Goal: Information Seeking & Learning: Learn about a topic

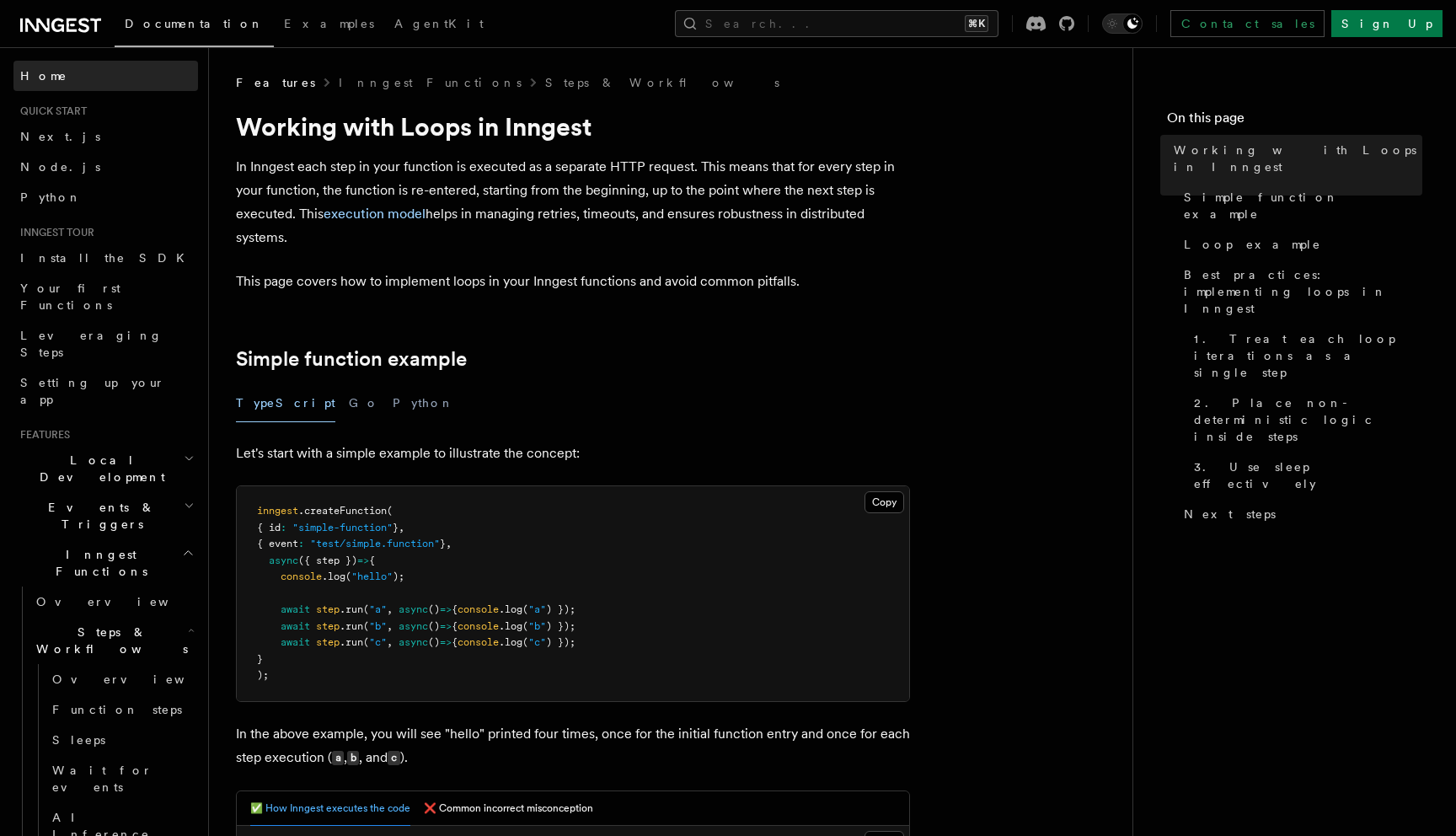
click at [49, 79] on span "Home" at bounding box center [44, 75] width 47 height 17
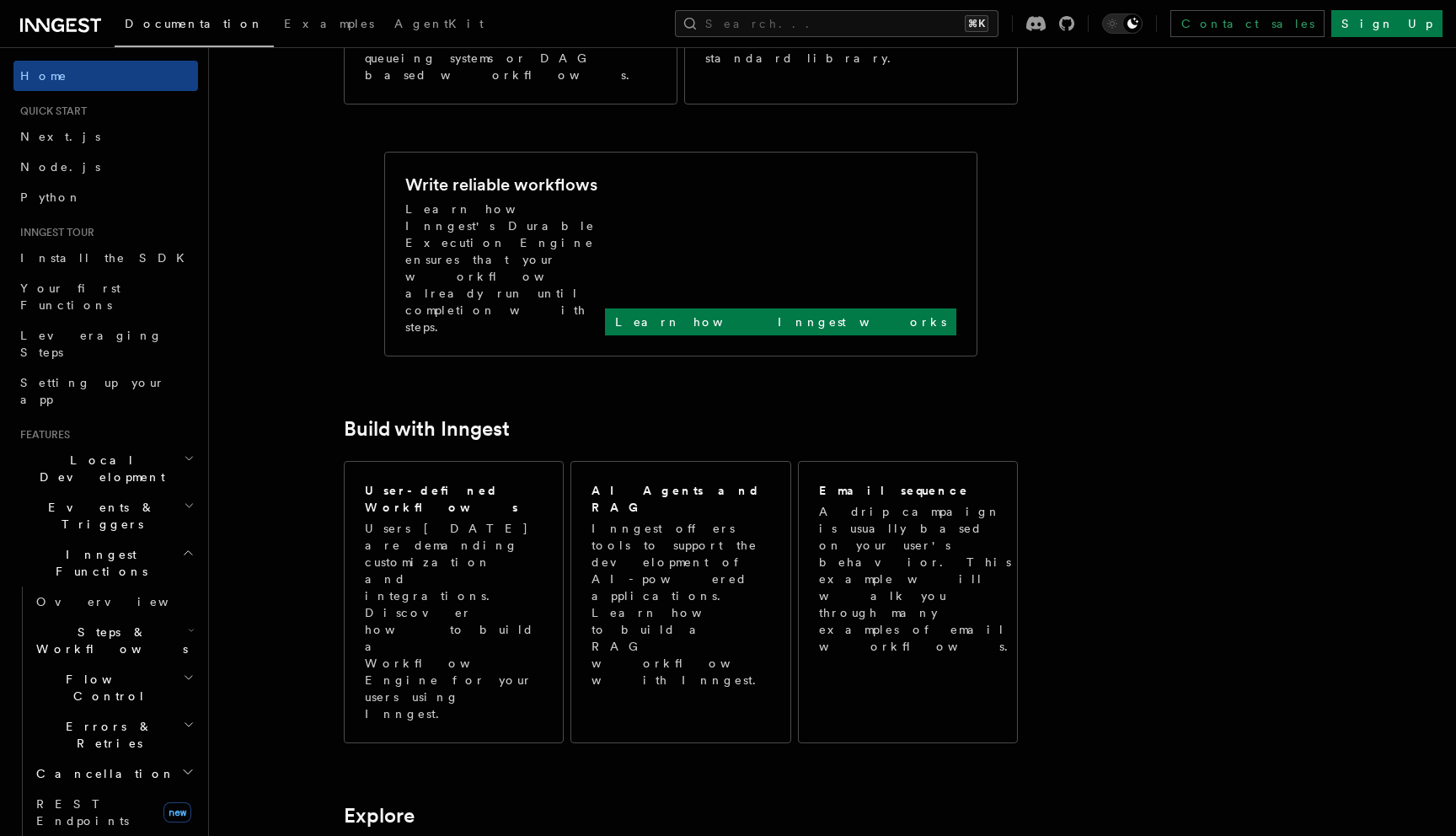
scroll to position [614, 0]
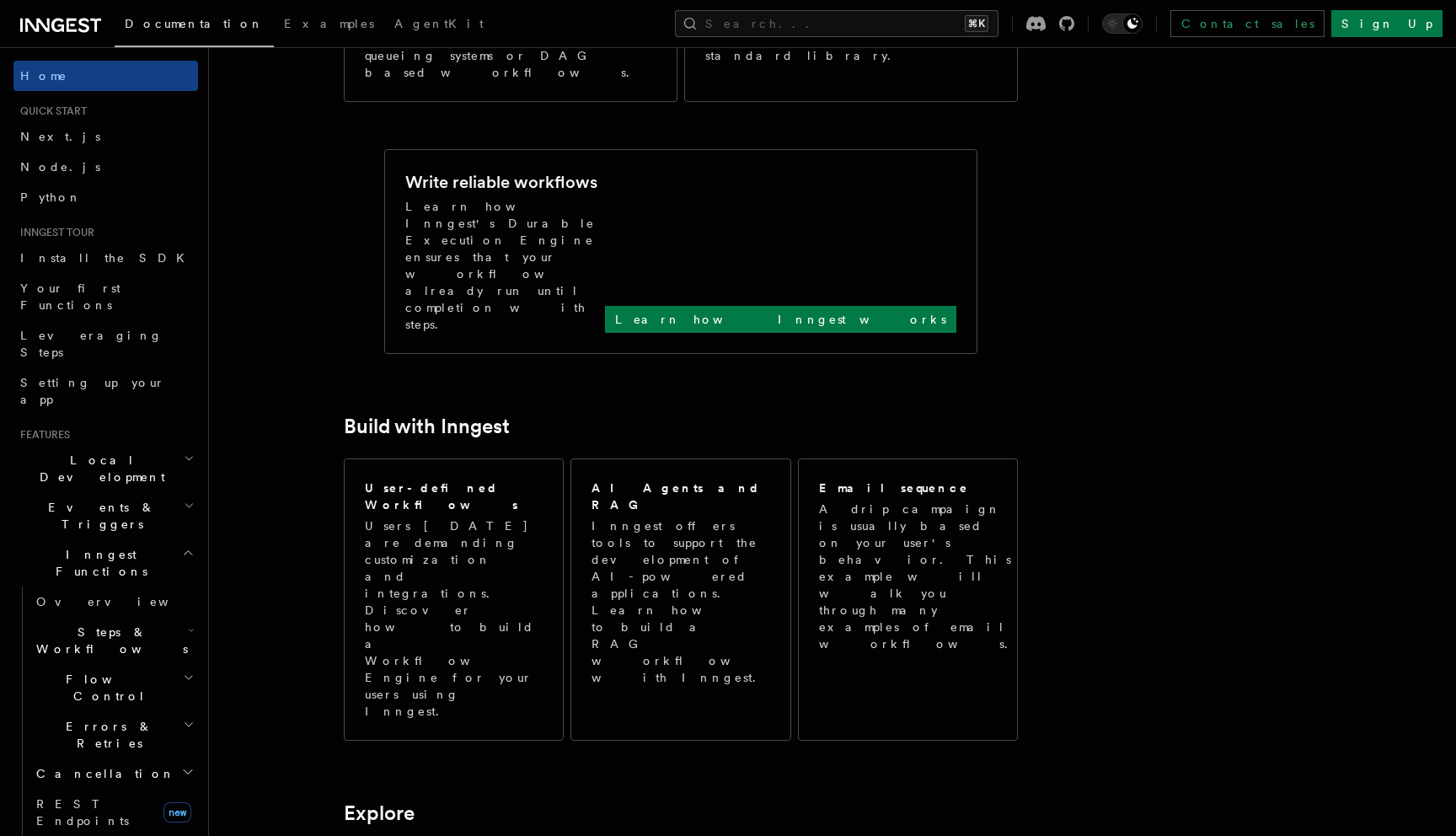
click at [187, 546] on icon "button" at bounding box center [188, 552] width 12 height 13
click at [190, 593] on icon "button" at bounding box center [187, 599] width 13 height 13
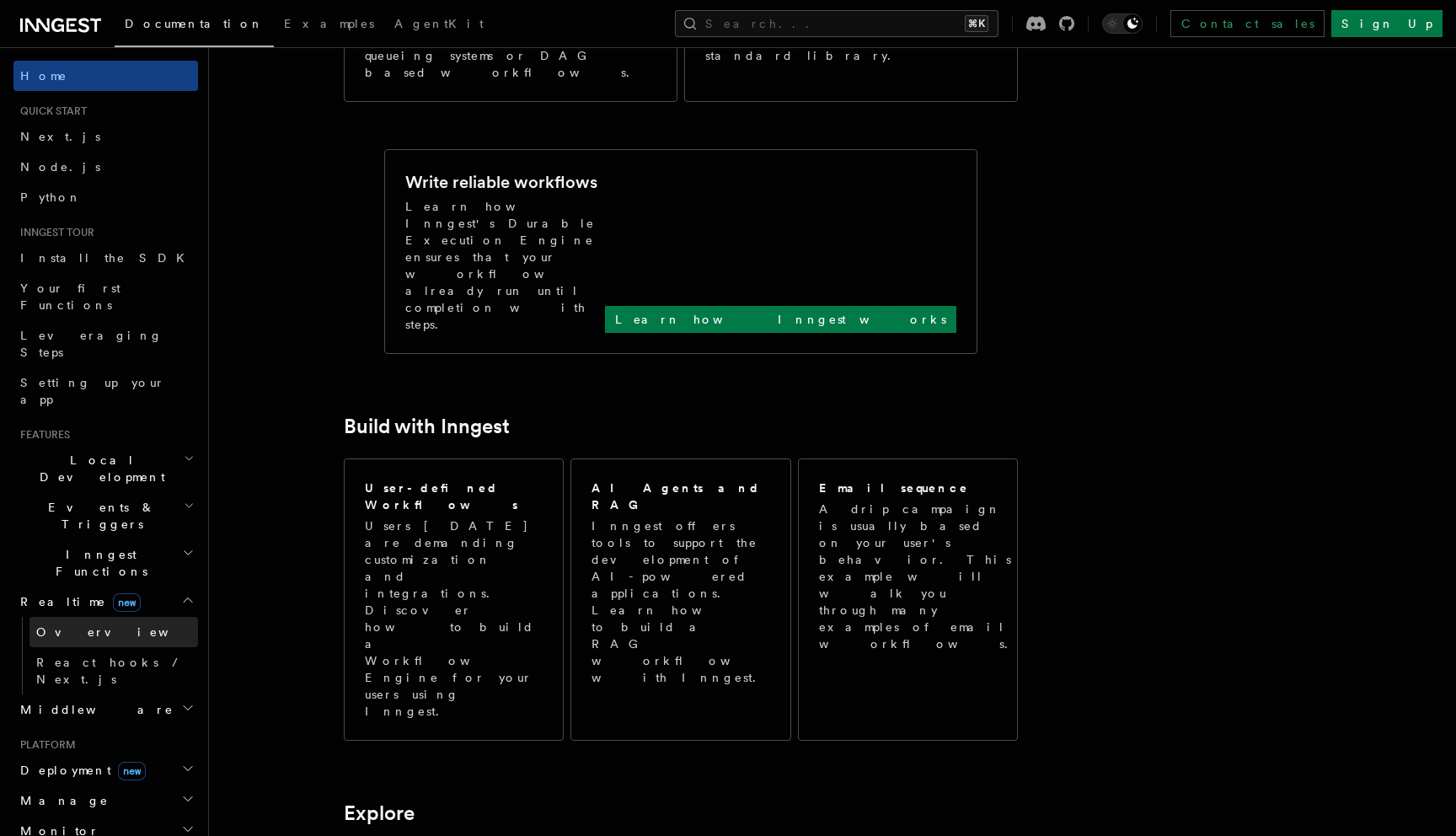
click at [97, 617] on link "Overview" at bounding box center [114, 632] width 169 height 31
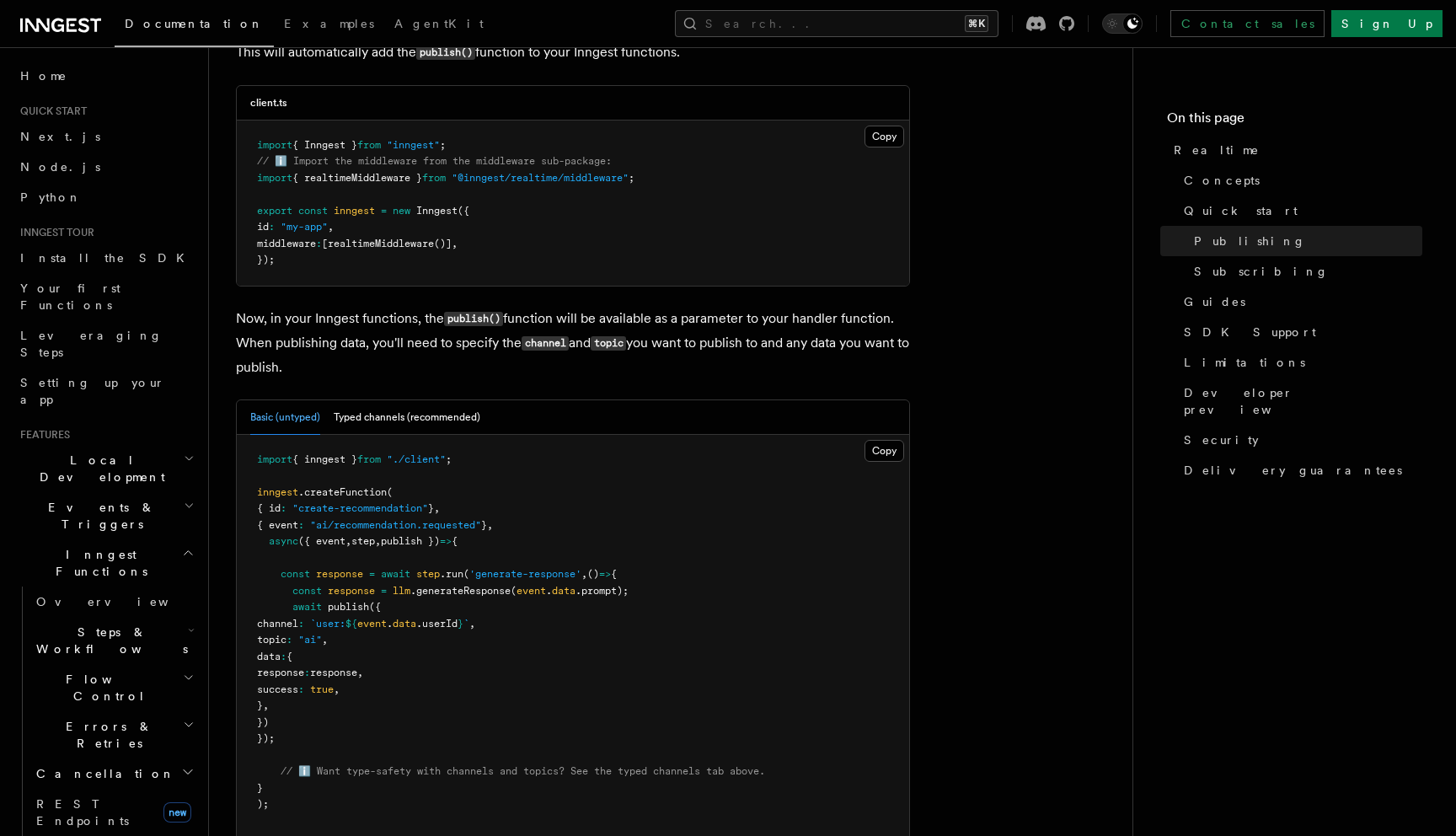
scroll to position [1196, 0]
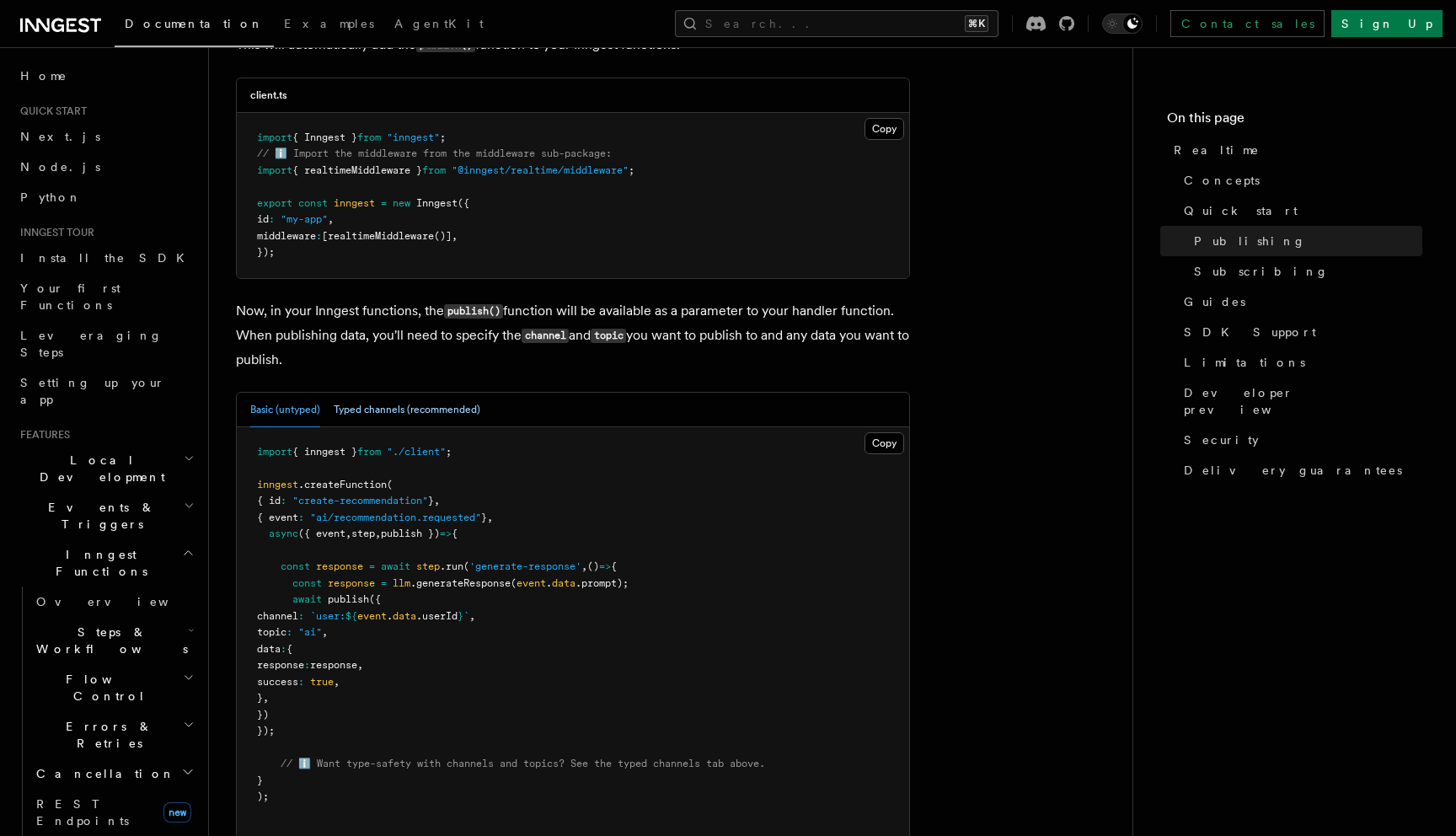
click at [397, 408] on button "Typed channels (recommended)" at bounding box center [407, 410] width 147 height 35
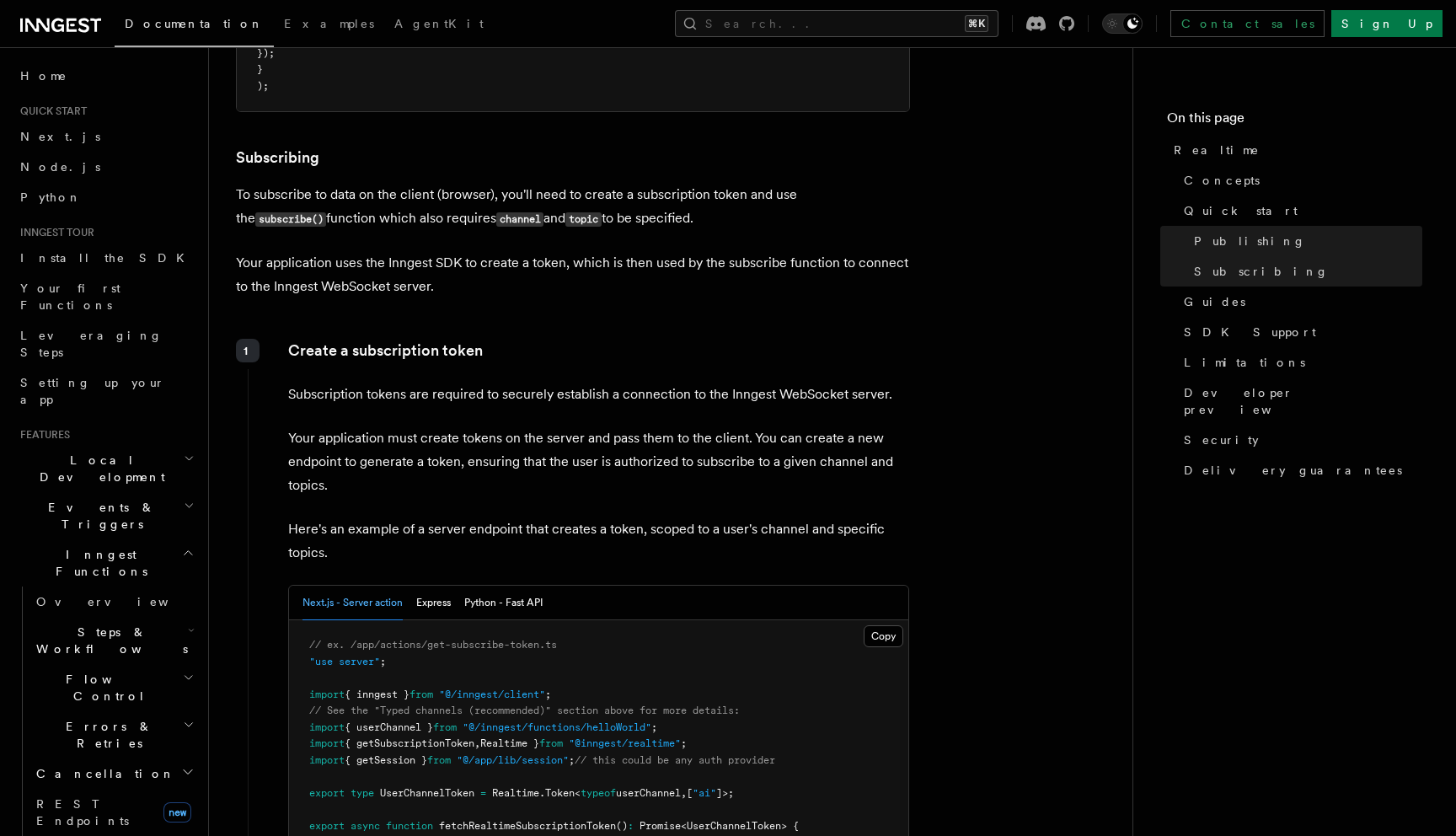
scroll to position [2296, 0]
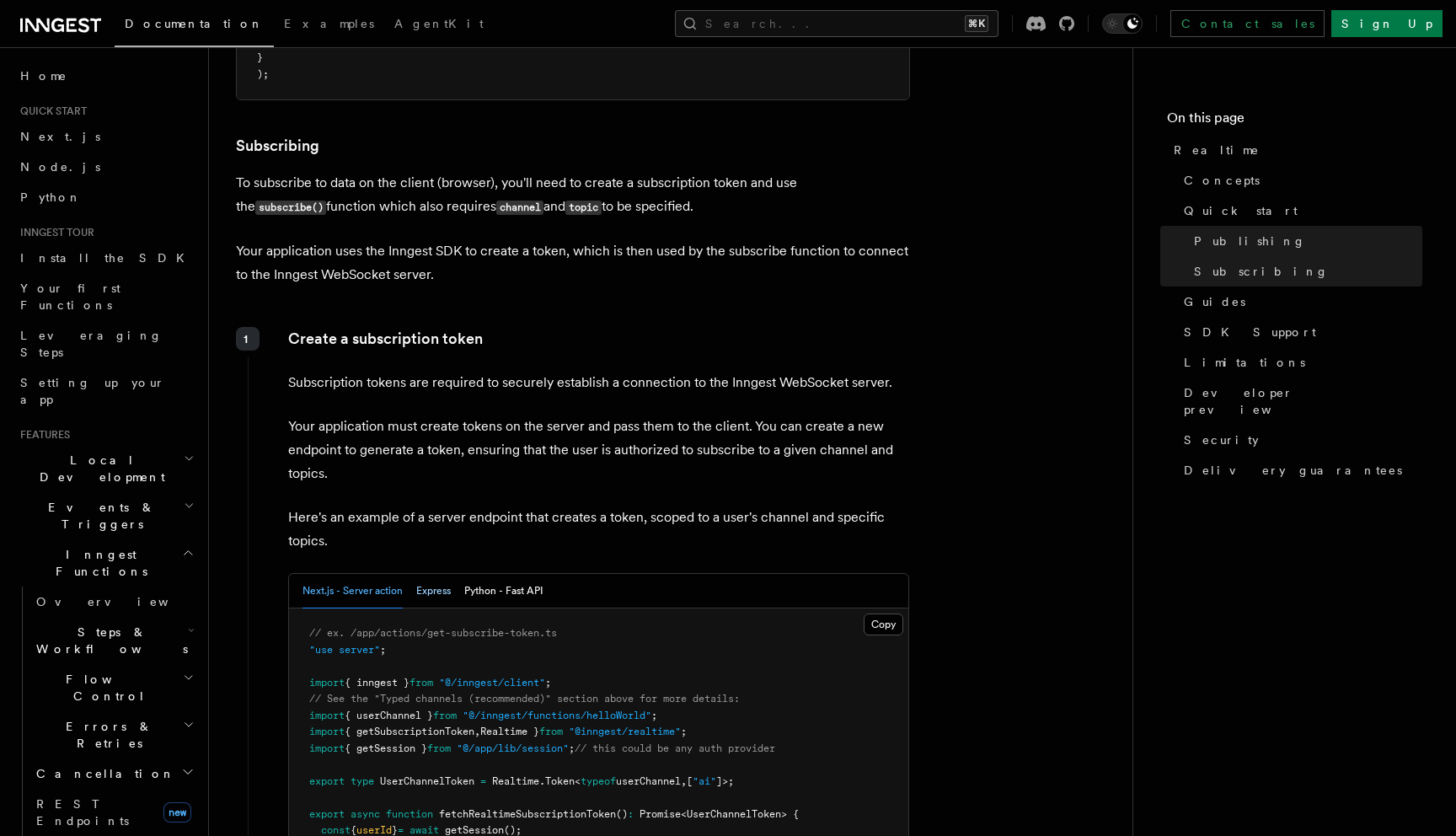
click at [431, 594] on button "Express" at bounding box center [433, 591] width 35 height 35
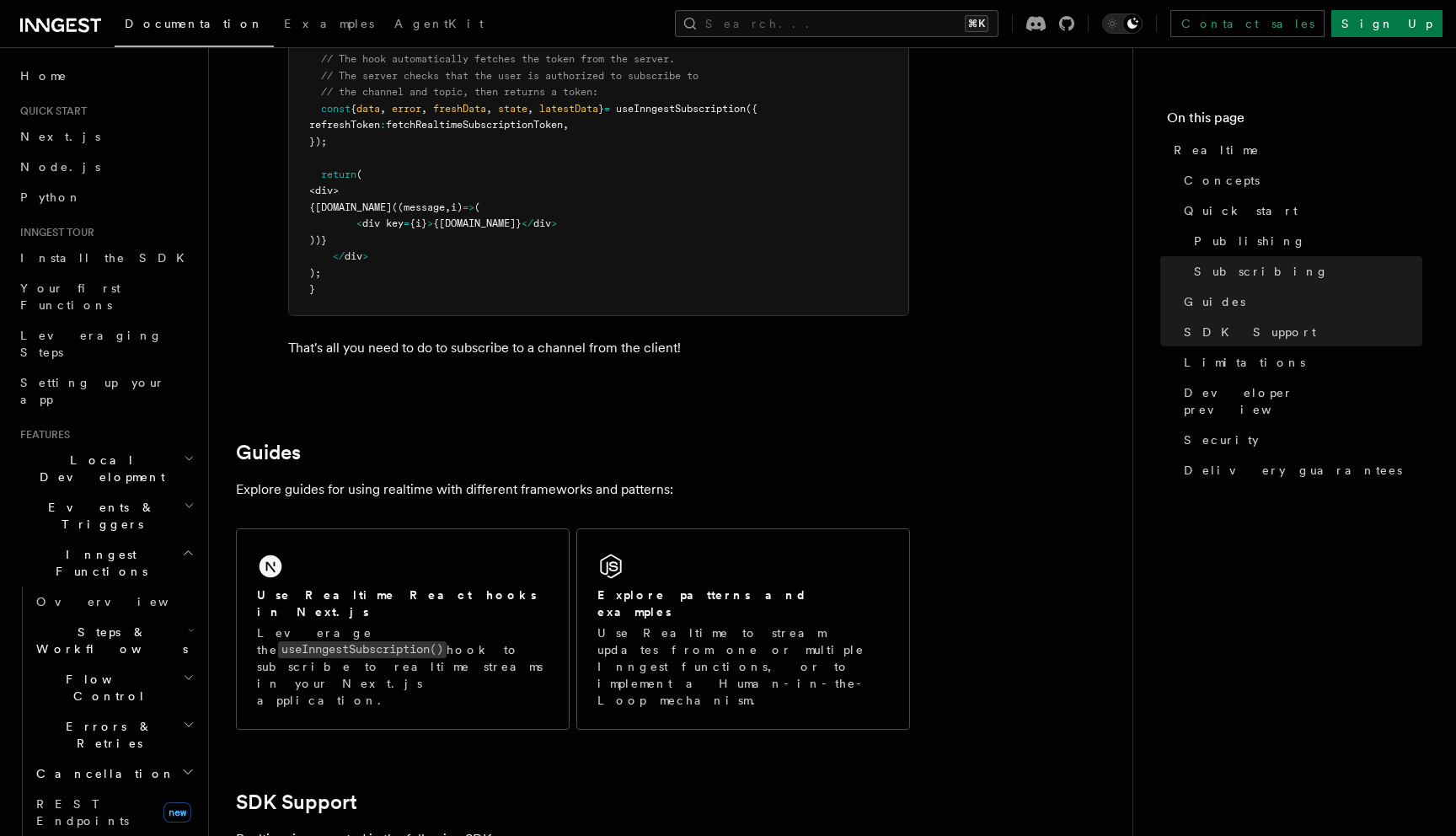
scroll to position [3507, 0]
click at [339, 492] on p "Explore guides for using realtime with different frameworks and patterns:" at bounding box center [573, 486] width 674 height 24
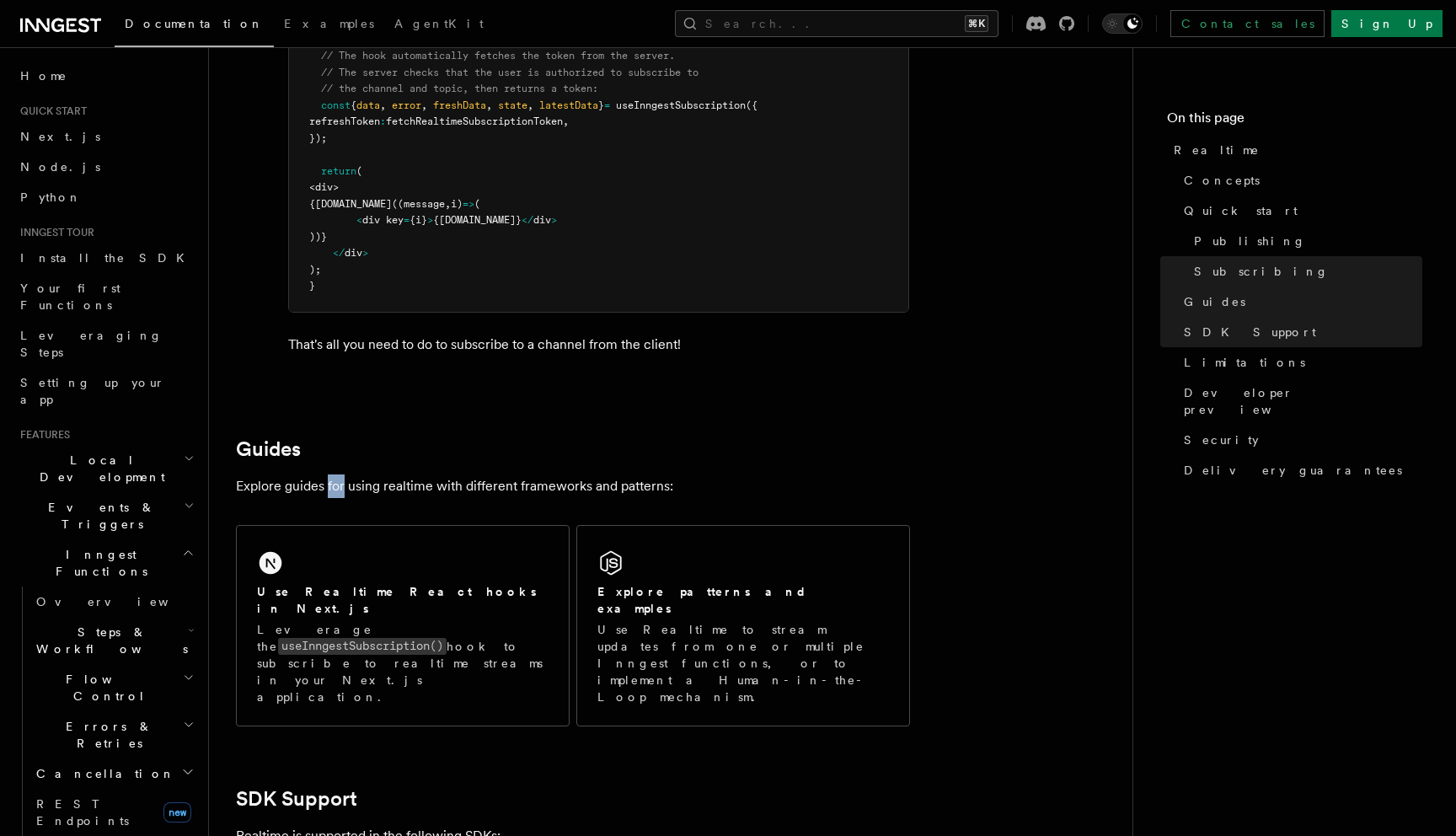
click at [339, 492] on p "Explore guides for using realtime with different frameworks and patterns:" at bounding box center [573, 486] width 674 height 24
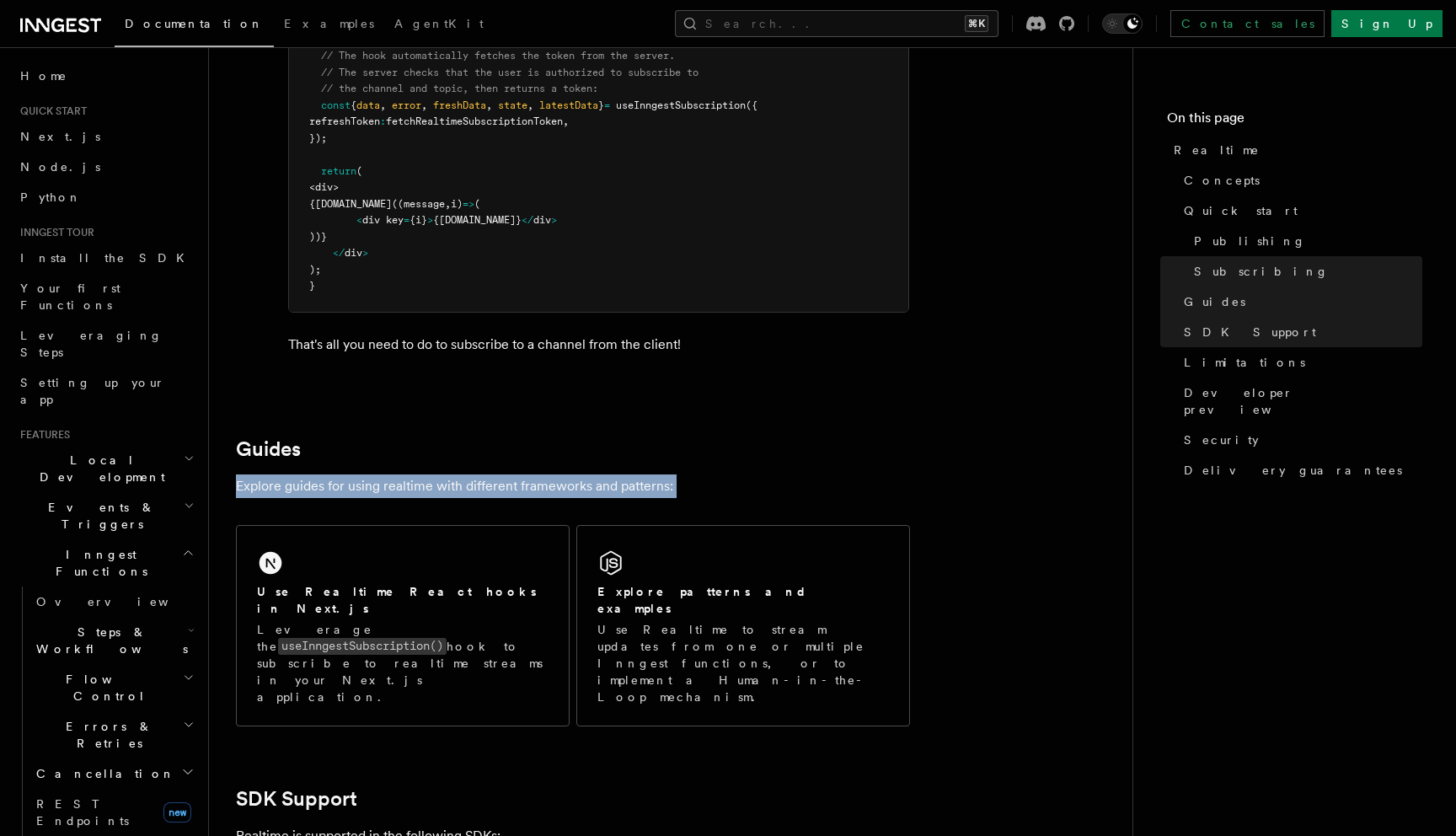
click at [339, 492] on p "Explore guides for using realtime with different frameworks and patterns:" at bounding box center [573, 486] width 674 height 24
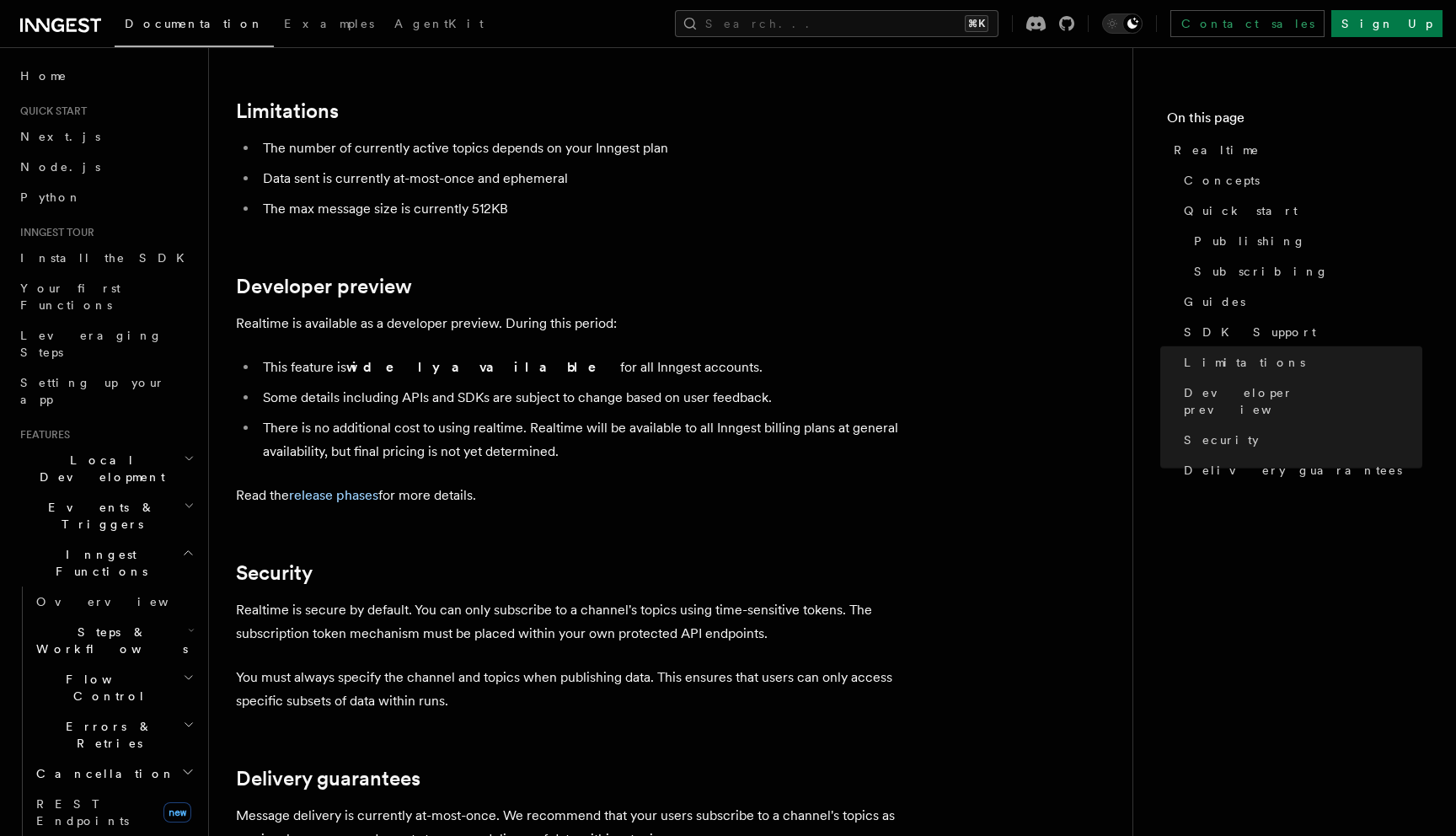
scroll to position [4483, 0]
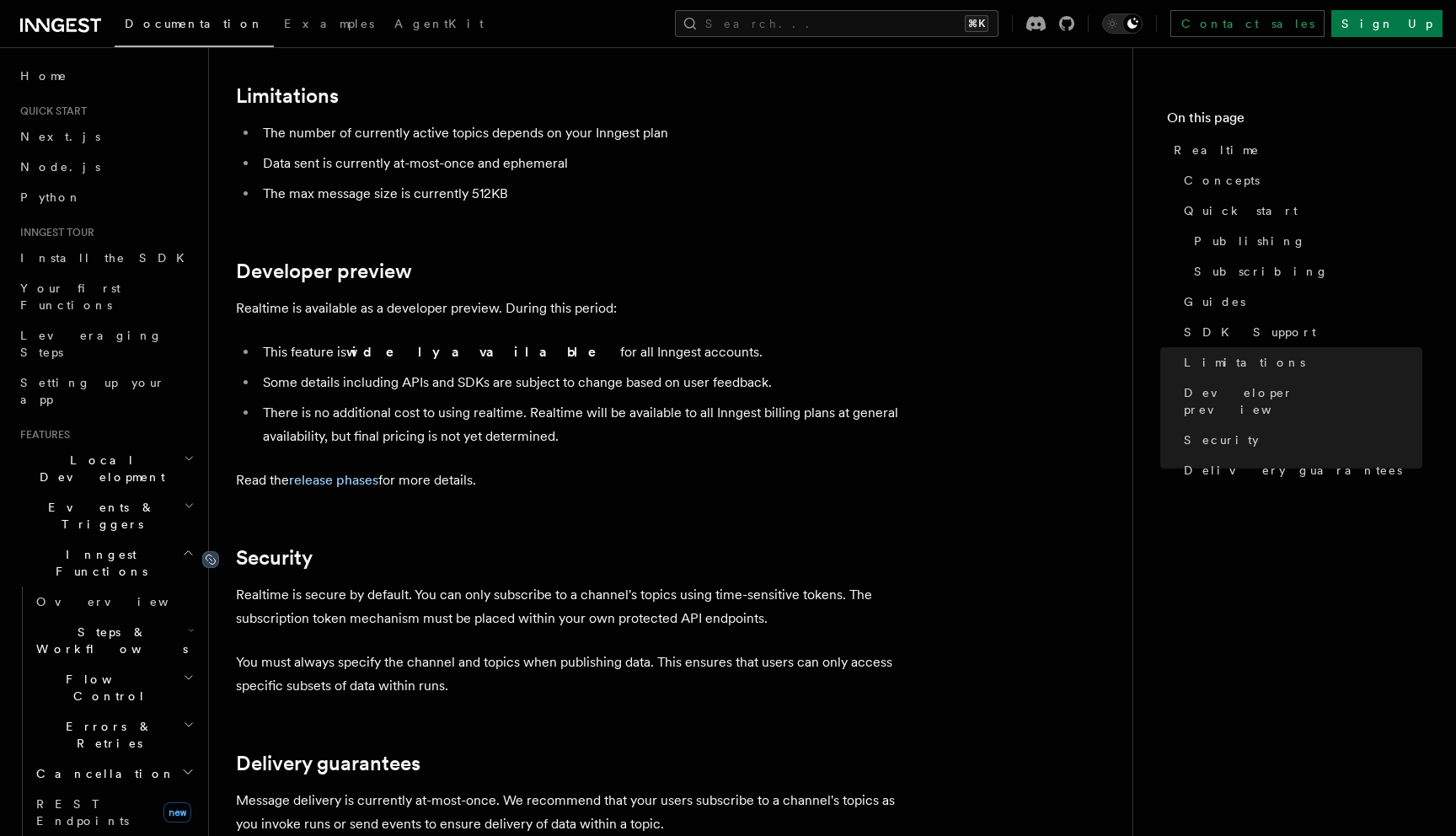
click at [207, 551] on icon at bounding box center [210, 559] width 17 height 17
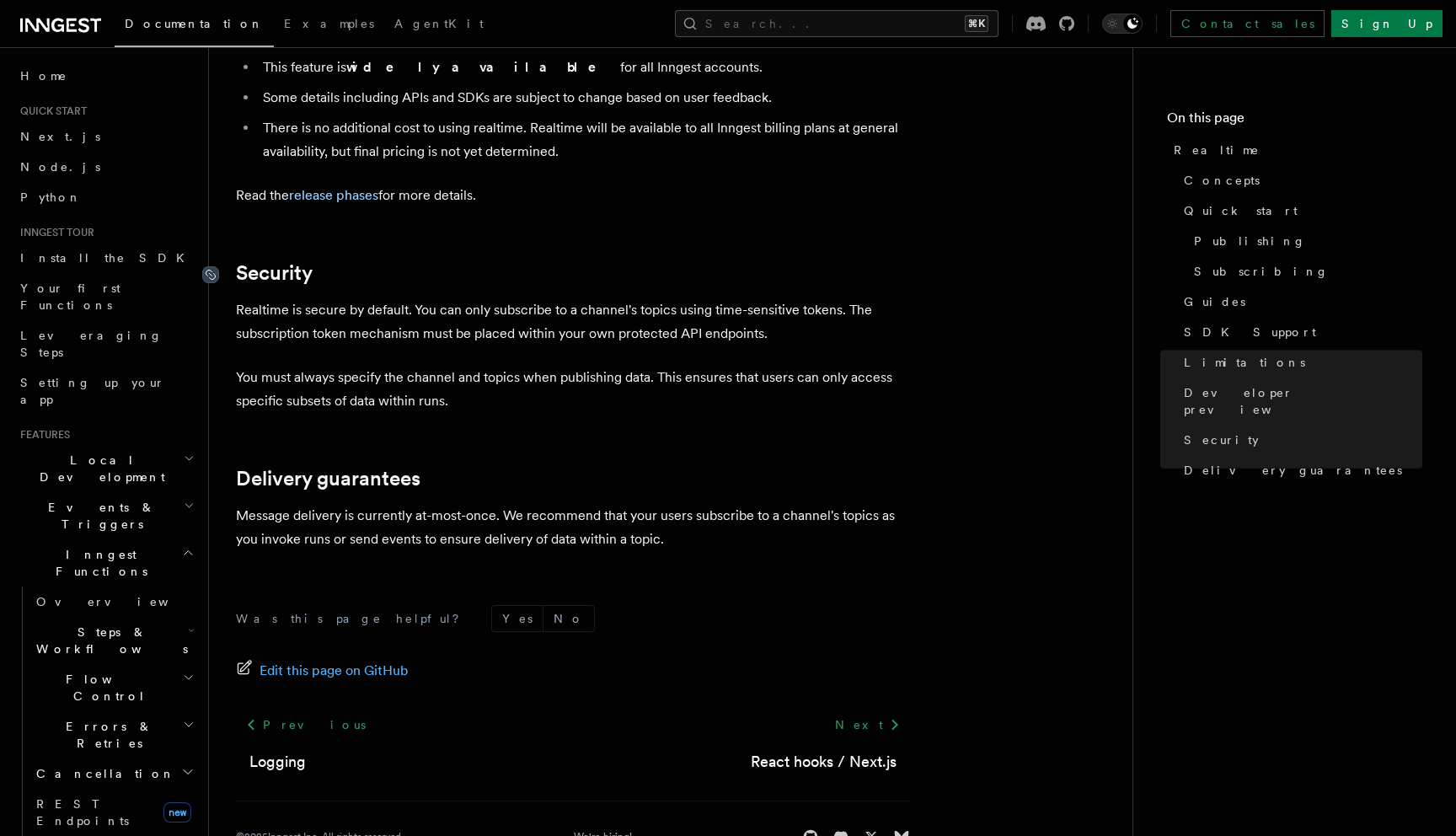
scroll to position [4773, 0]
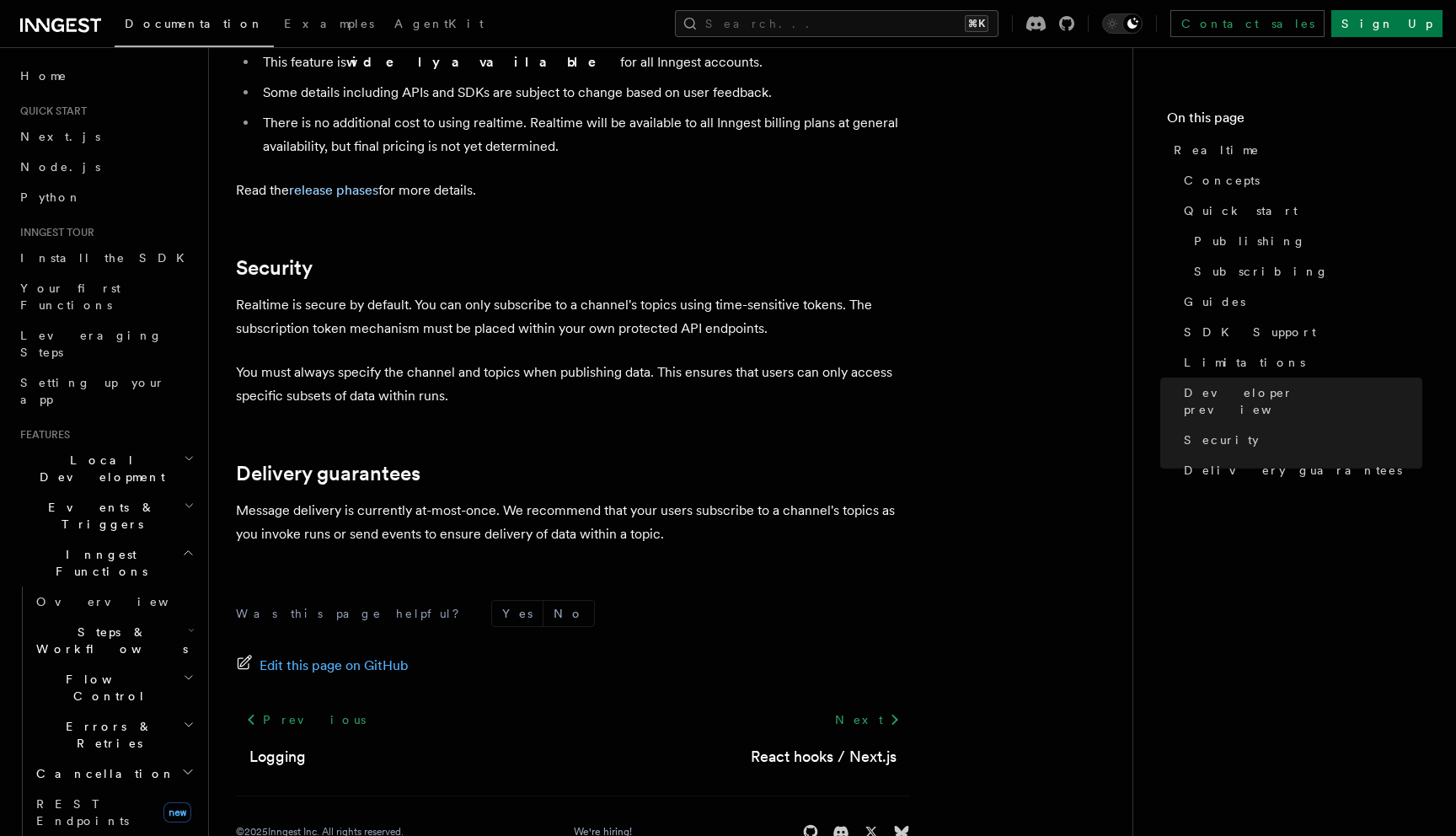
click at [185, 546] on icon "button" at bounding box center [188, 552] width 12 height 13
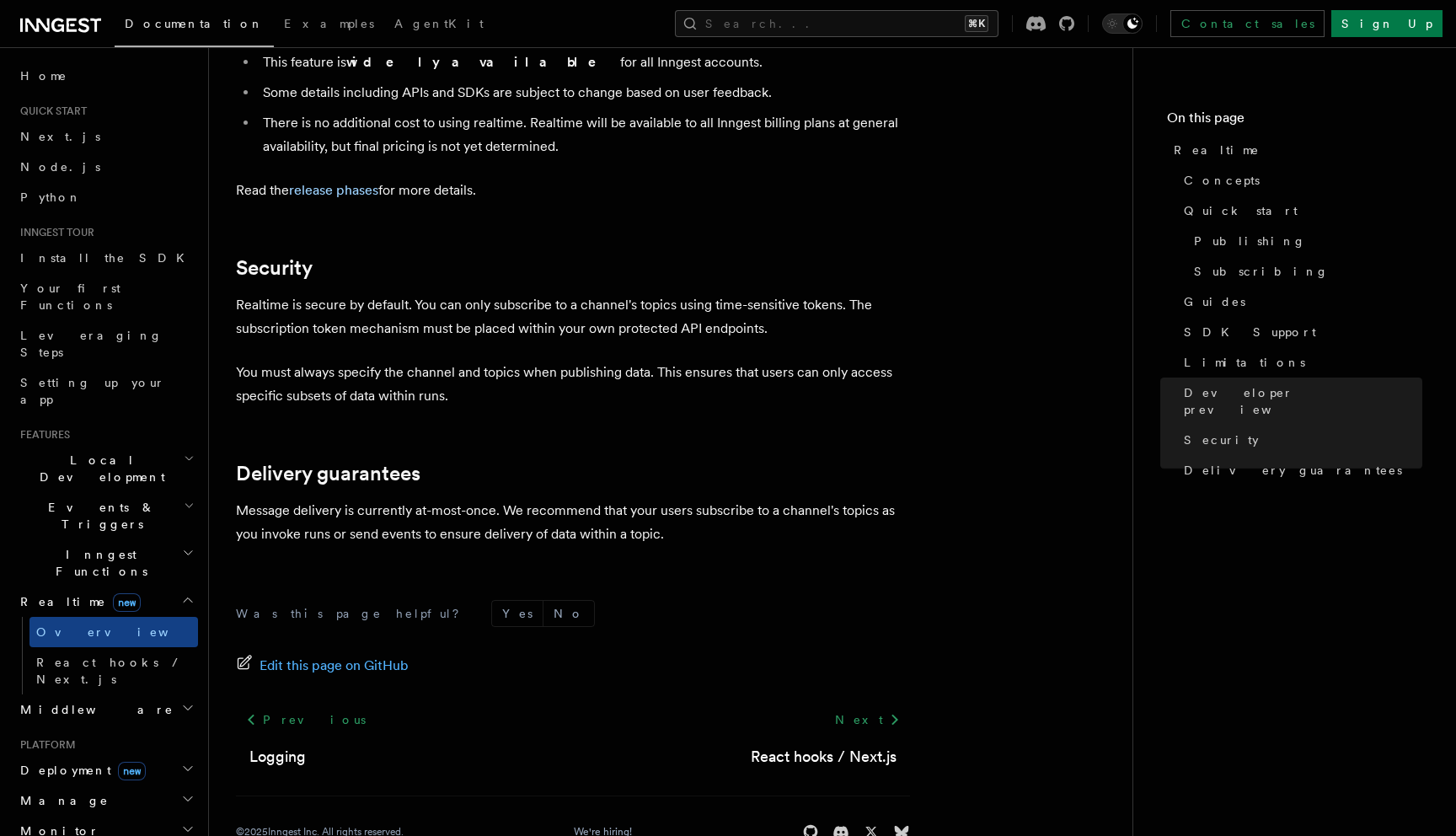
click at [187, 593] on icon "button" at bounding box center [187, 599] width 13 height 13
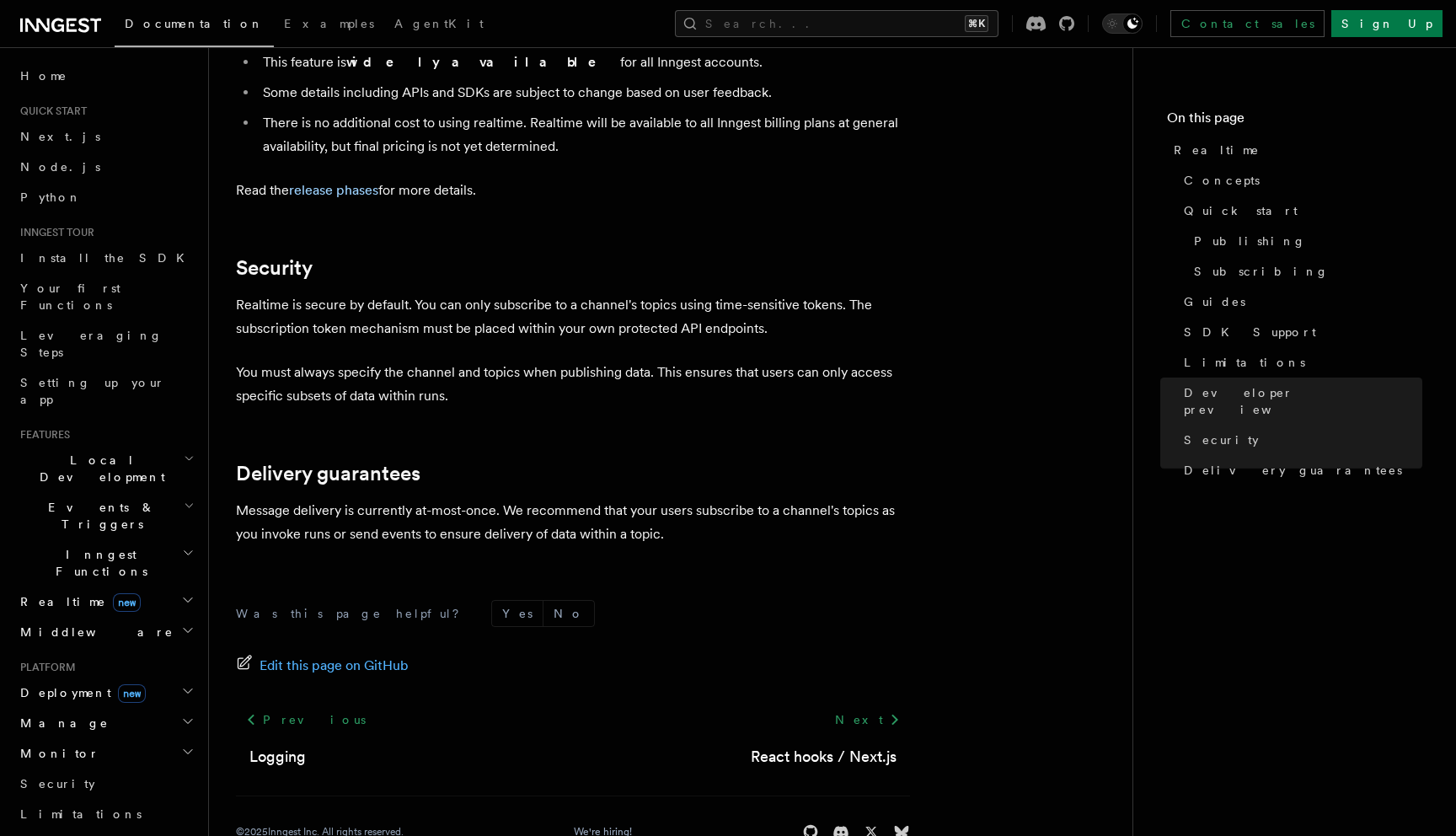
click at [187, 684] on icon "button" at bounding box center [187, 690] width 13 height 13
click at [96, 708] on link "Overview" at bounding box center [114, 722] width 169 height 31
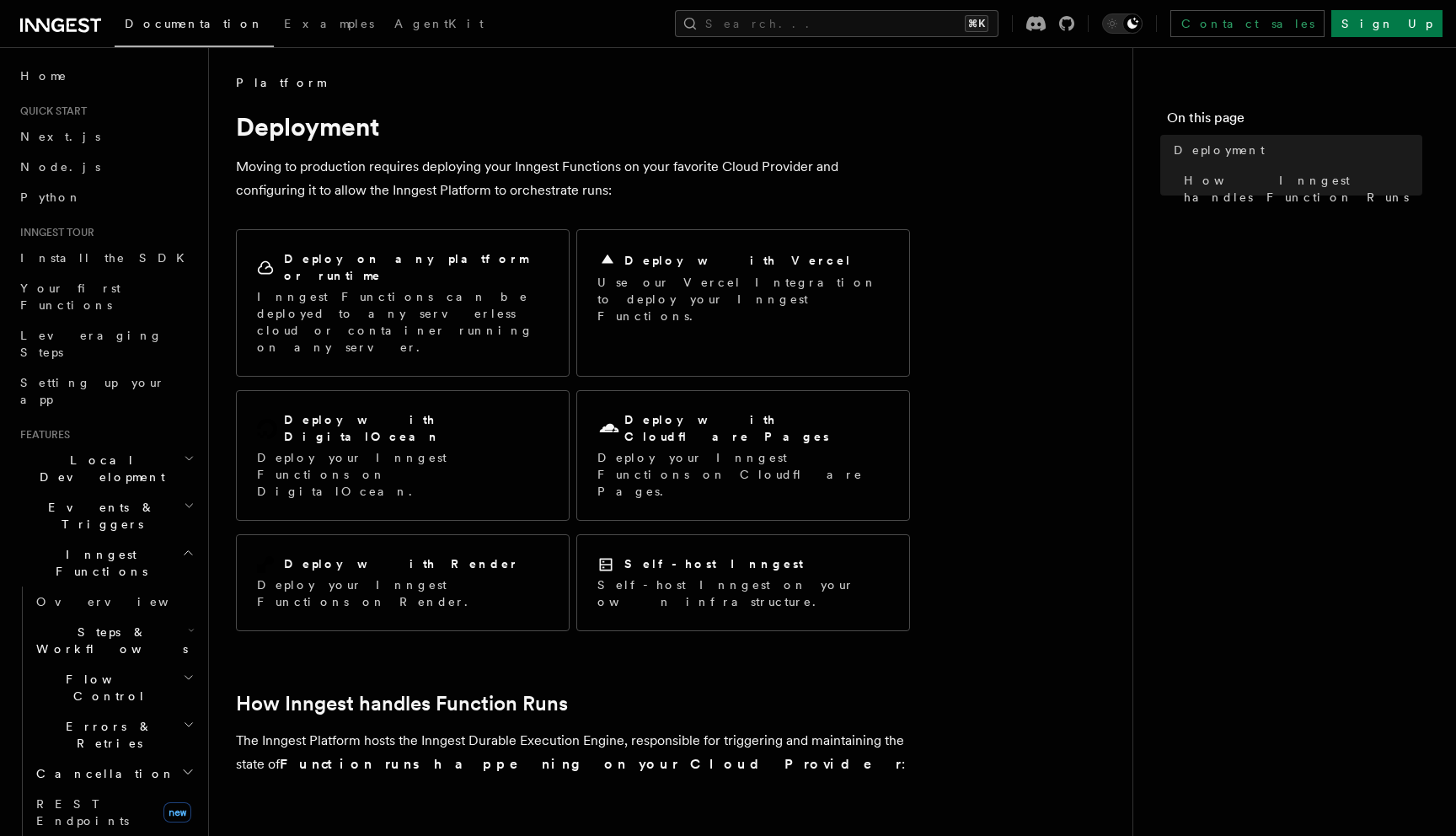
click at [182, 546] on icon "button" at bounding box center [188, 552] width 12 height 13
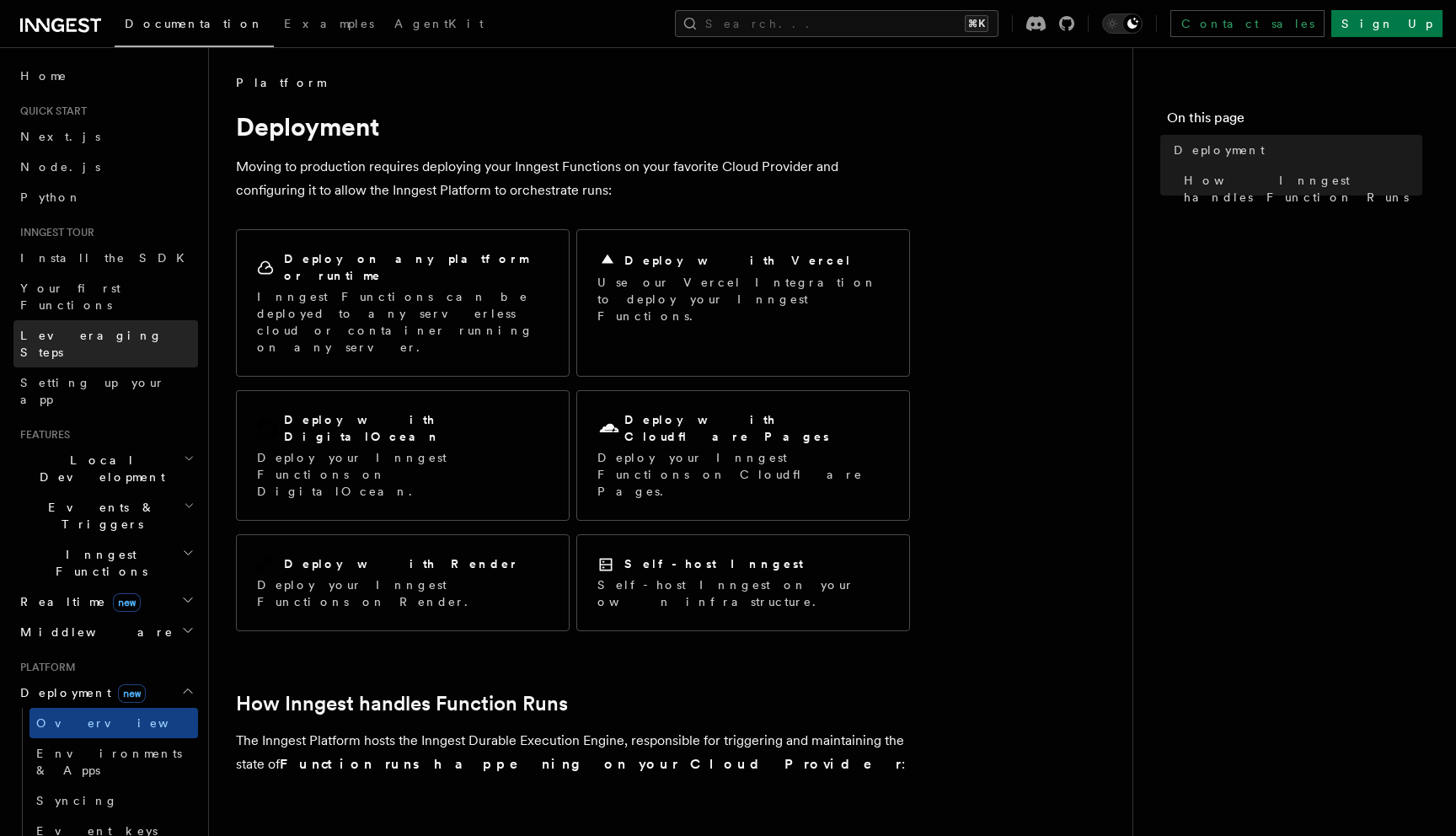
click at [114, 321] on link "Leveraging Steps" at bounding box center [105, 344] width 184 height 47
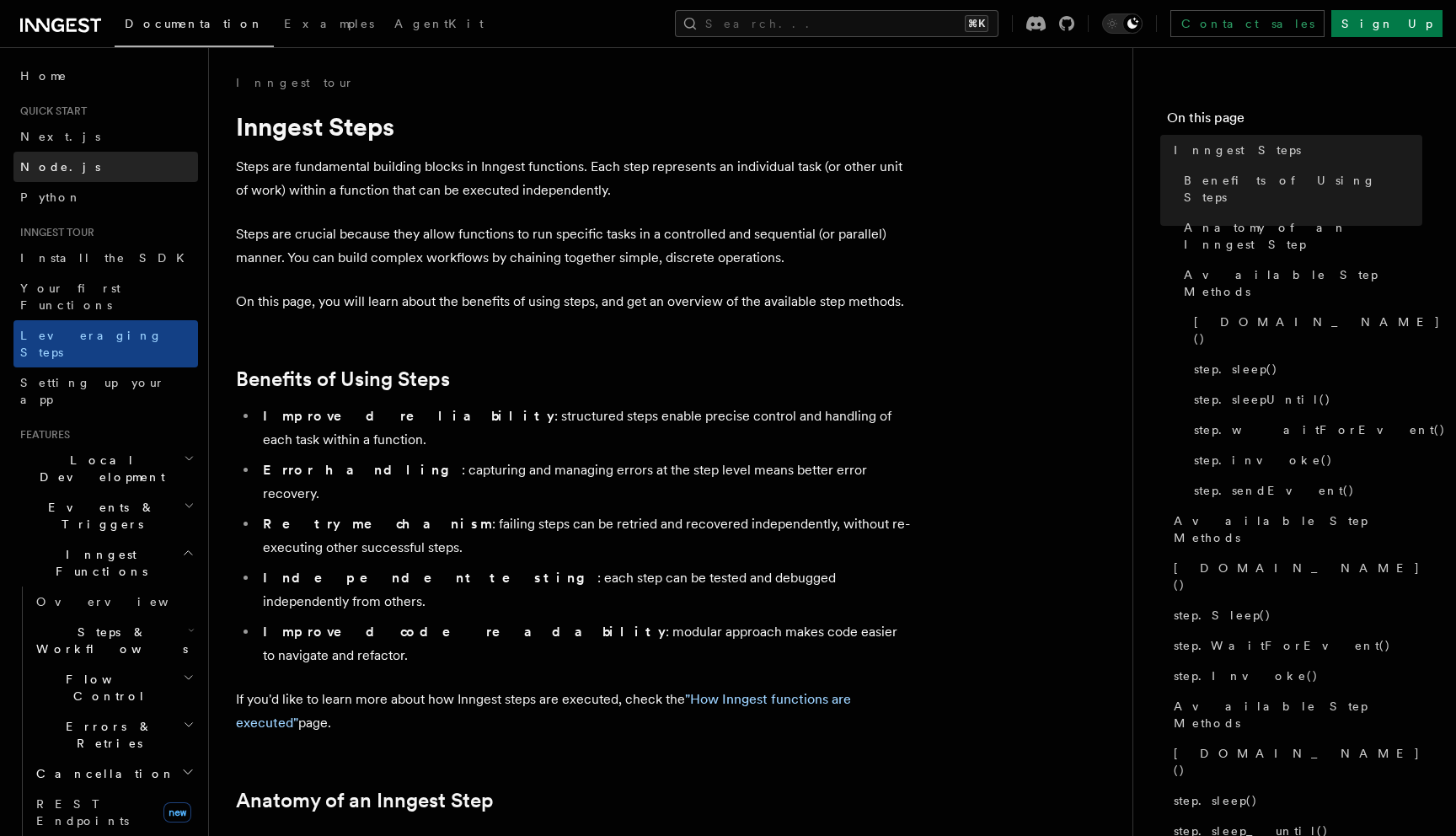
click at [79, 167] on link "Node.js" at bounding box center [105, 167] width 184 height 31
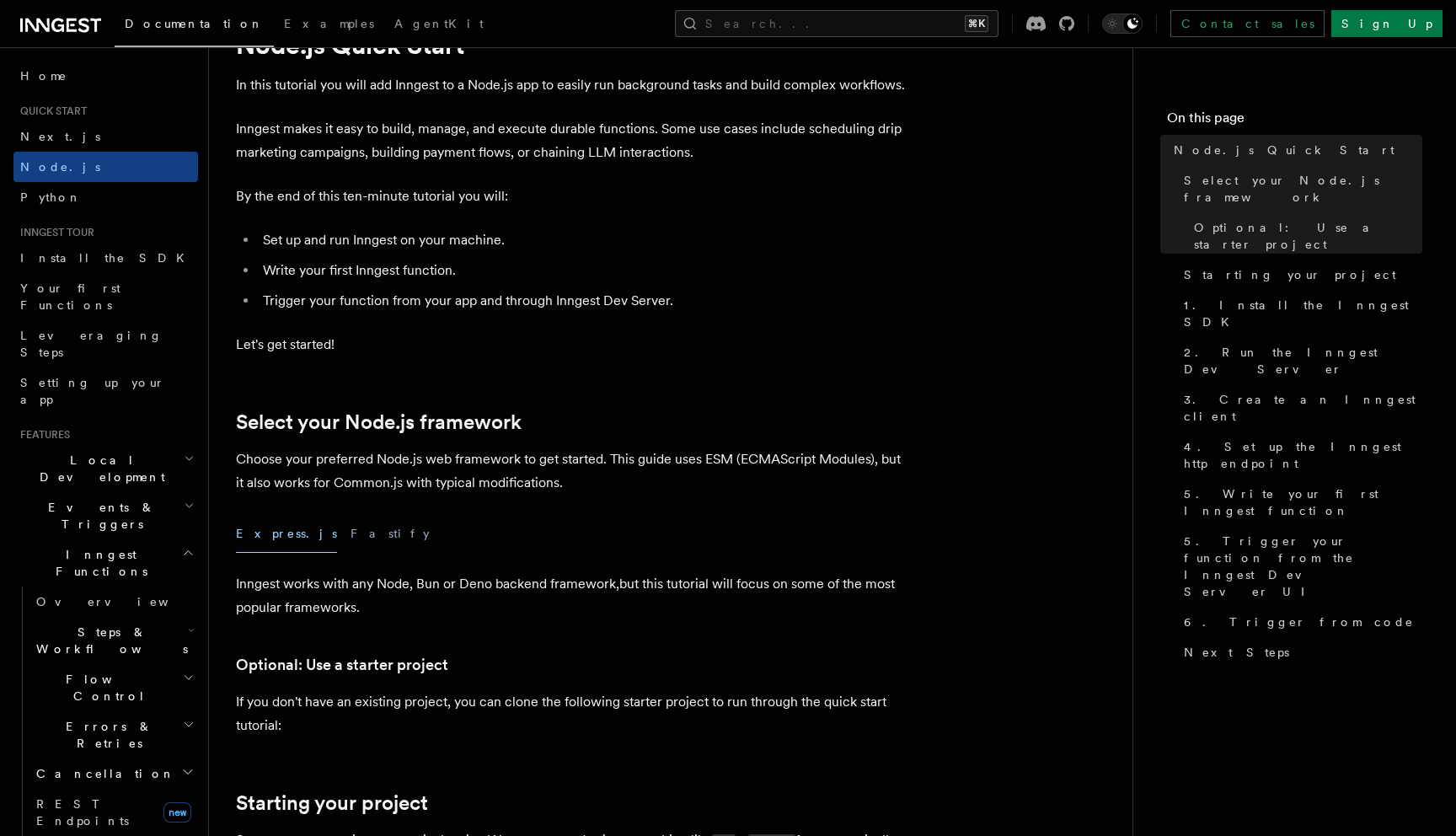
scroll to position [83, 0]
click at [171, 664] on h2 "Flow Control" at bounding box center [114, 687] width 169 height 47
click at [156, 664] on h2 "Flow Control" at bounding box center [114, 687] width 169 height 47
click at [149, 617] on h2 "Steps & Workflows" at bounding box center [114, 640] width 169 height 47
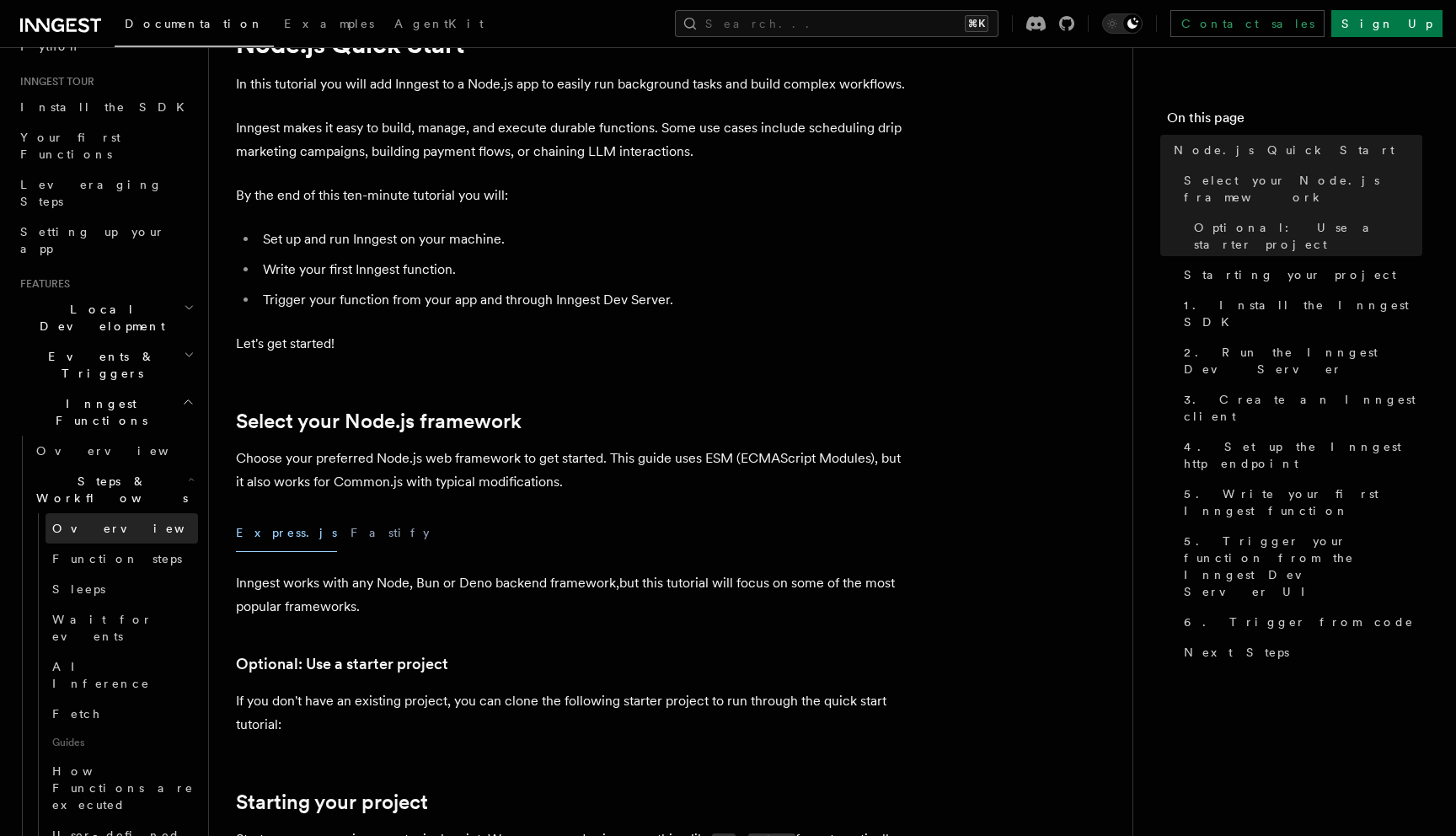
scroll to position [0, 0]
